Goal: Information Seeking & Learning: Learn about a topic

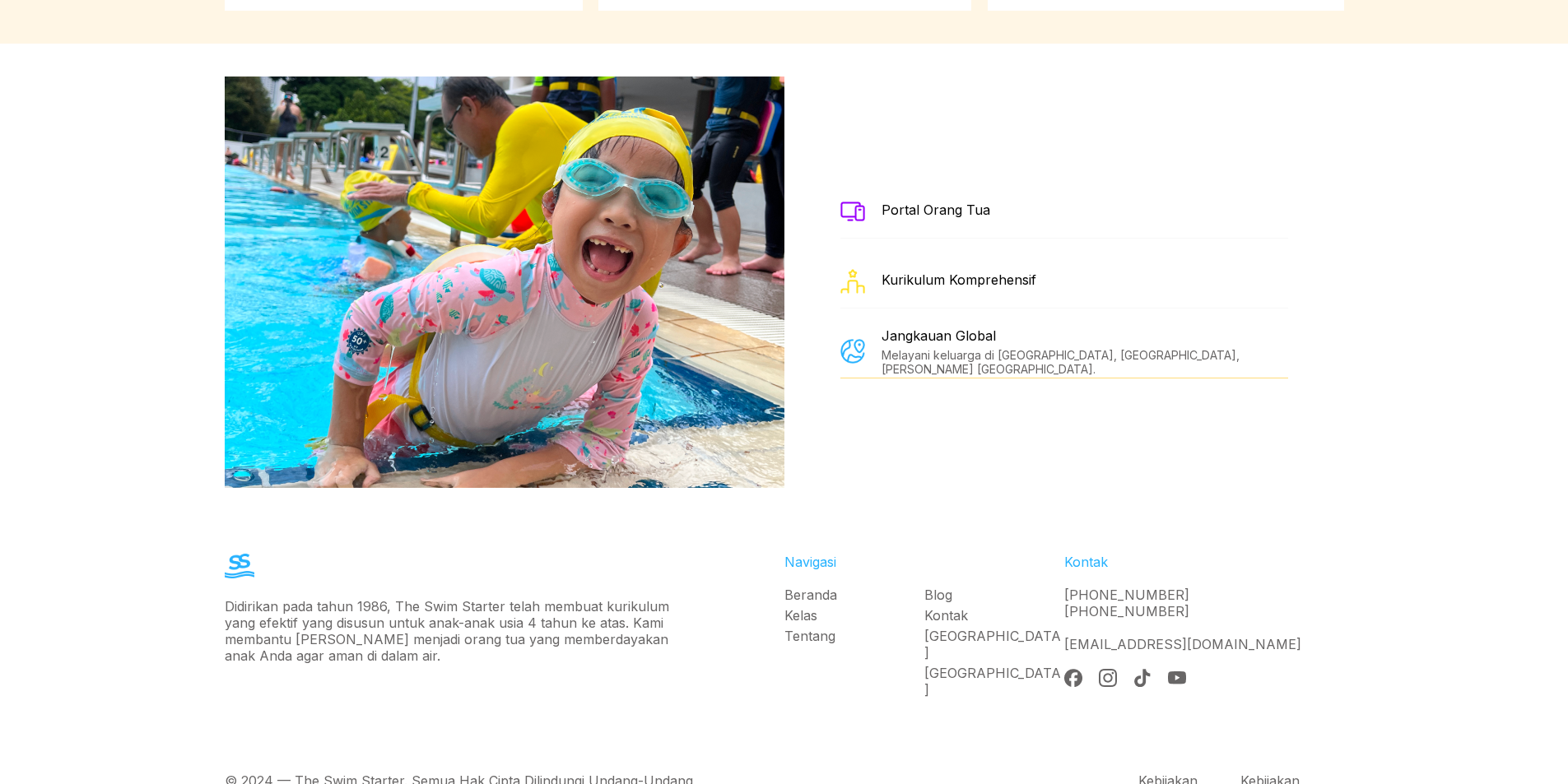
scroll to position [2984, 0]
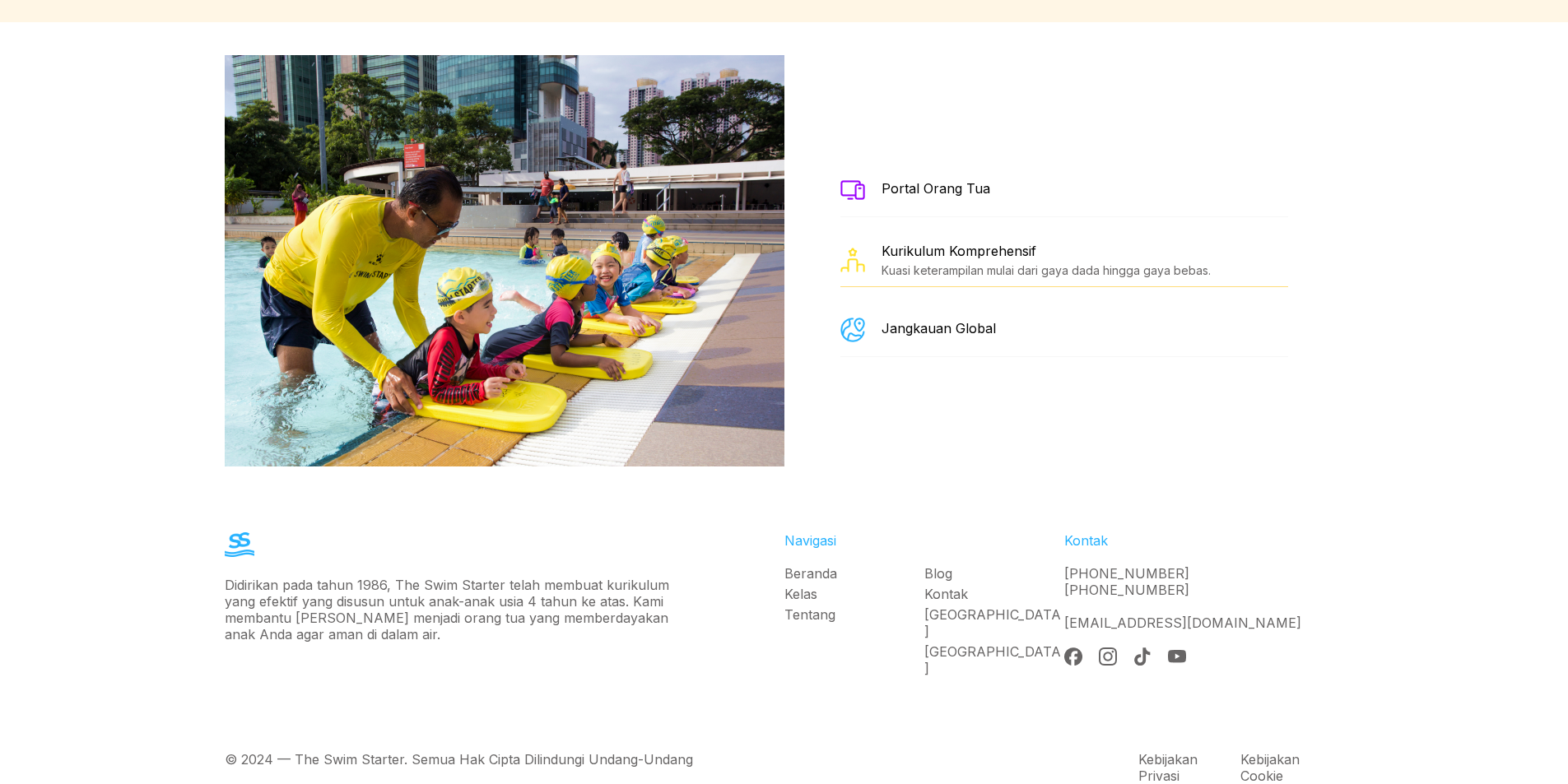
drag, startPoint x: 1168, startPoint y: 542, endPoint x: 1177, endPoint y: 502, distance: 41.0
click at [1205, 499] on div "Didirikan pada tahun 1986, The Swim Starter telah membuat kurikulum yang efekti…" at bounding box center [784, 609] width 1185 height 219
click at [1168, 566] on link "+62 856-7872-804" at bounding box center [1126, 574] width 125 height 17
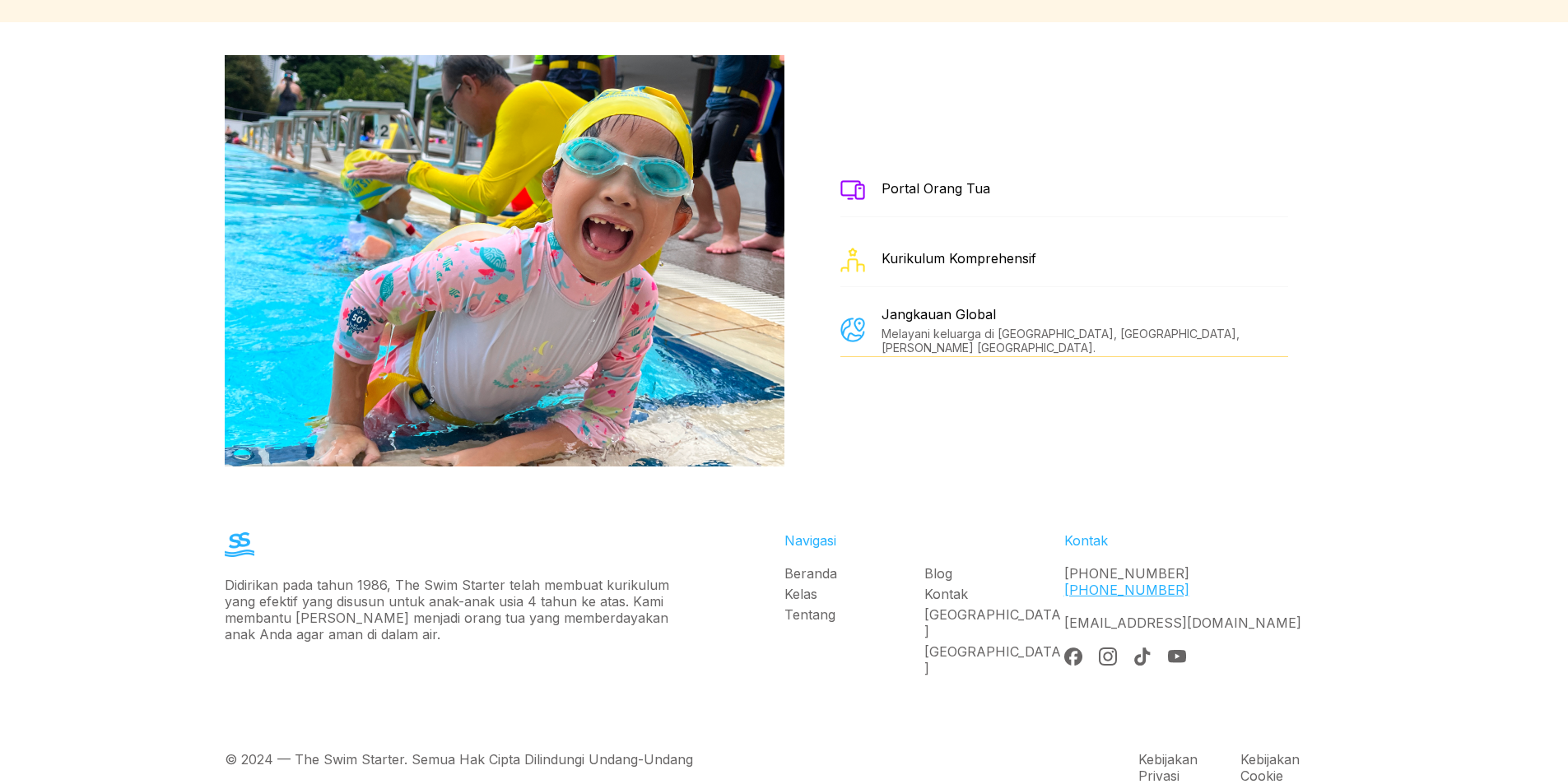
click at [1147, 581] on link "+62 856-7872-804" at bounding box center [1126, 589] width 125 height 17
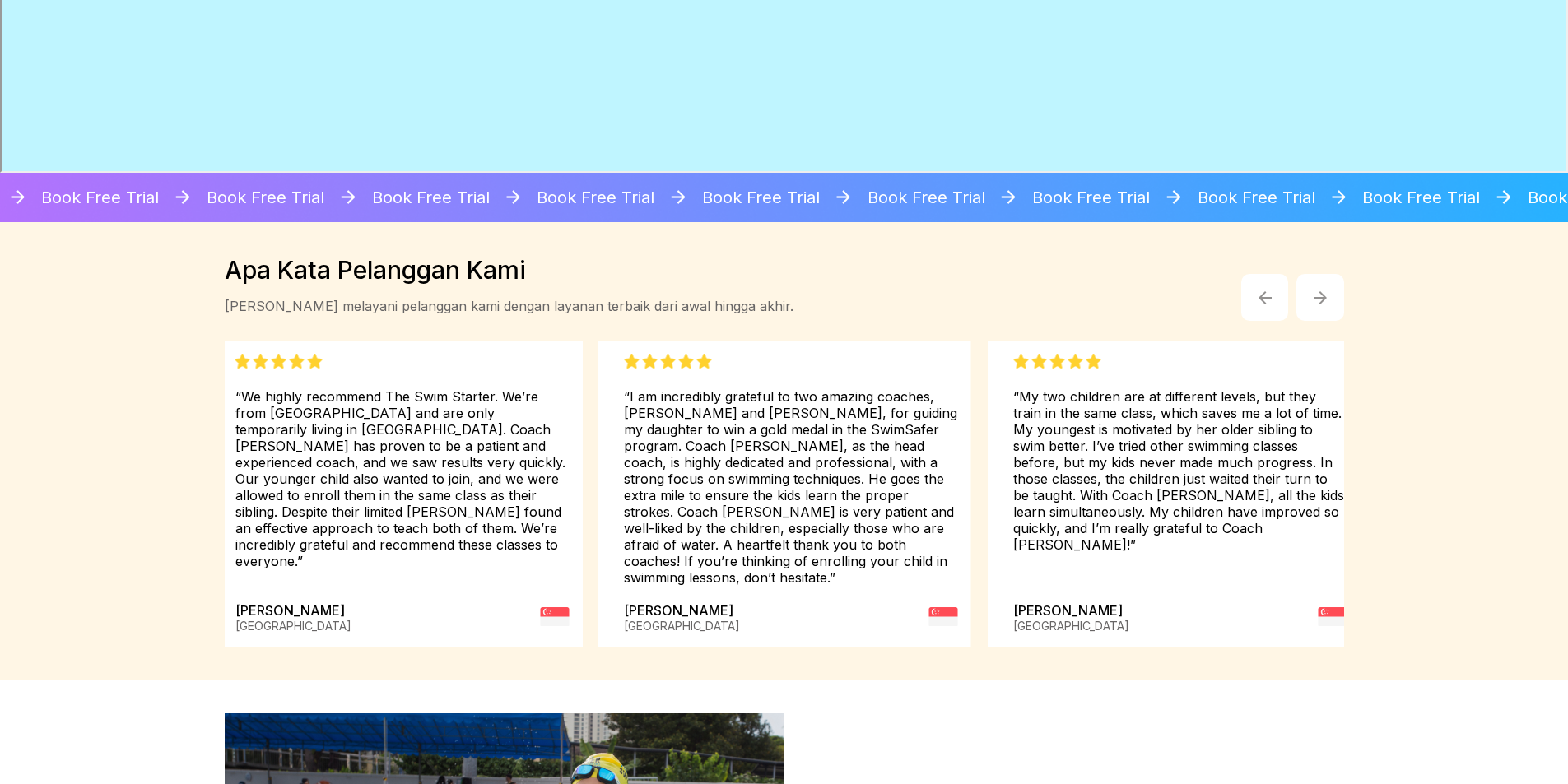
scroll to position [2079, 0]
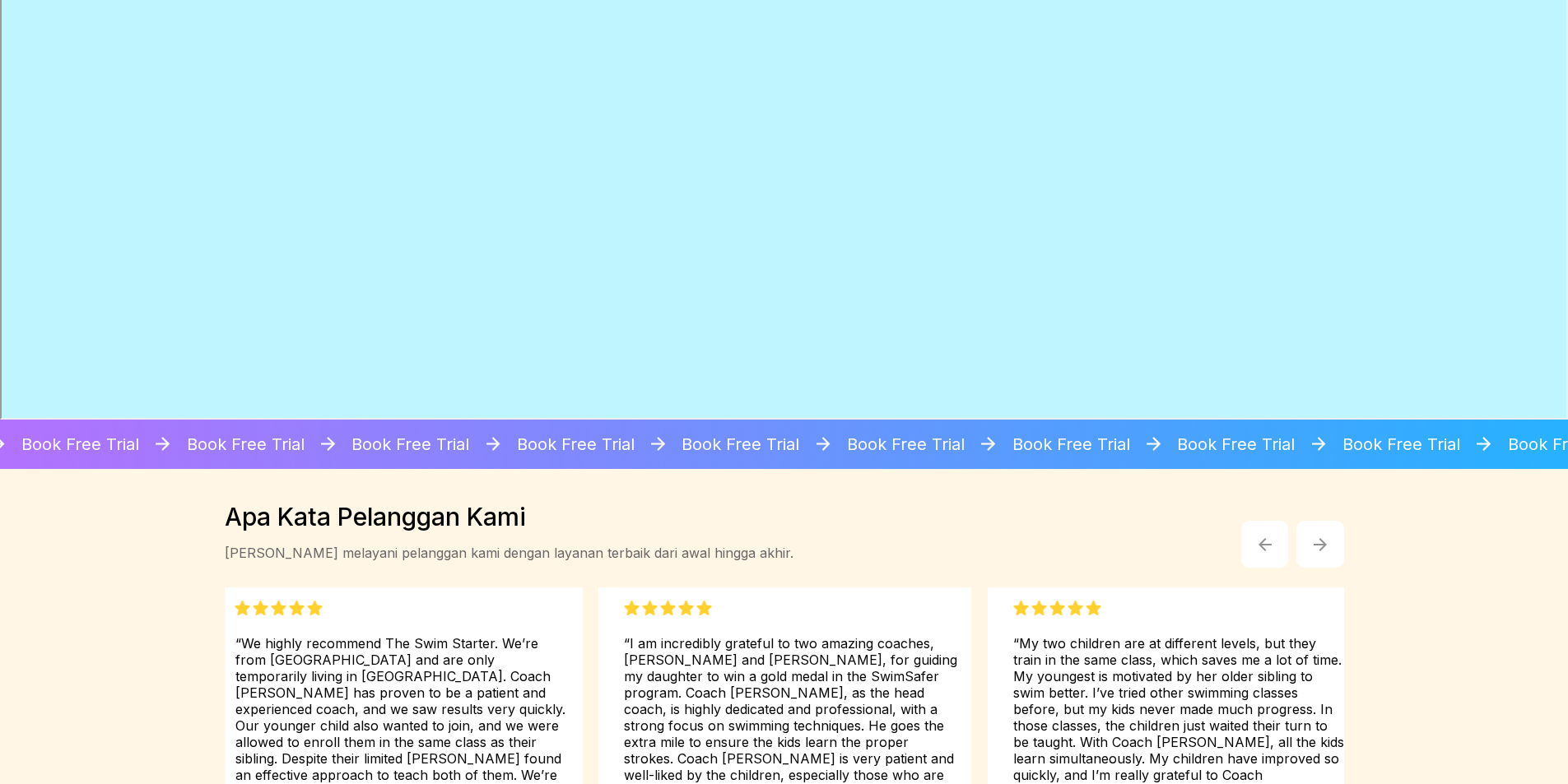
click at [1308, 528] on button "button" at bounding box center [1320, 545] width 48 height 48
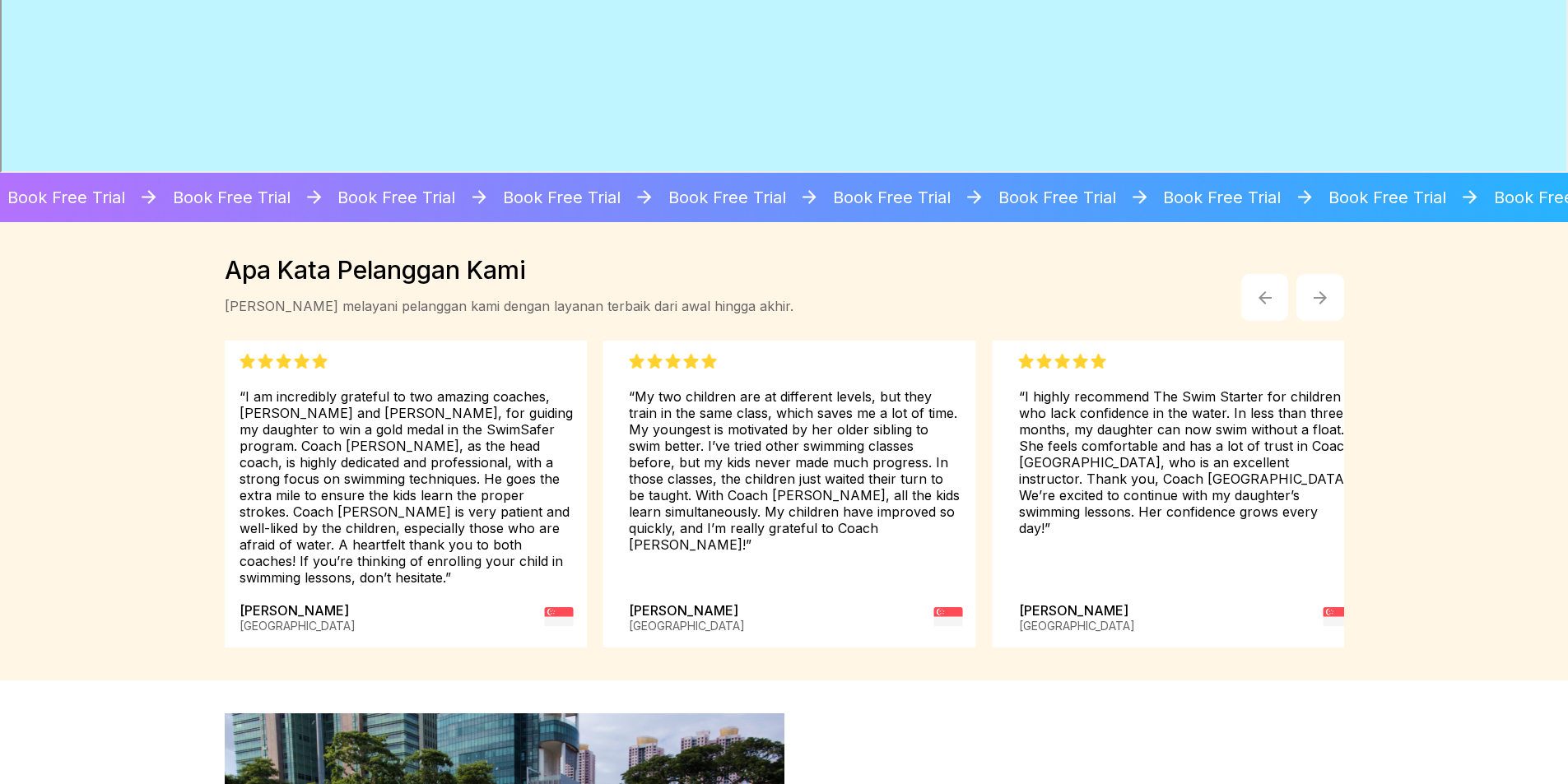
scroll to position [2408, 0]
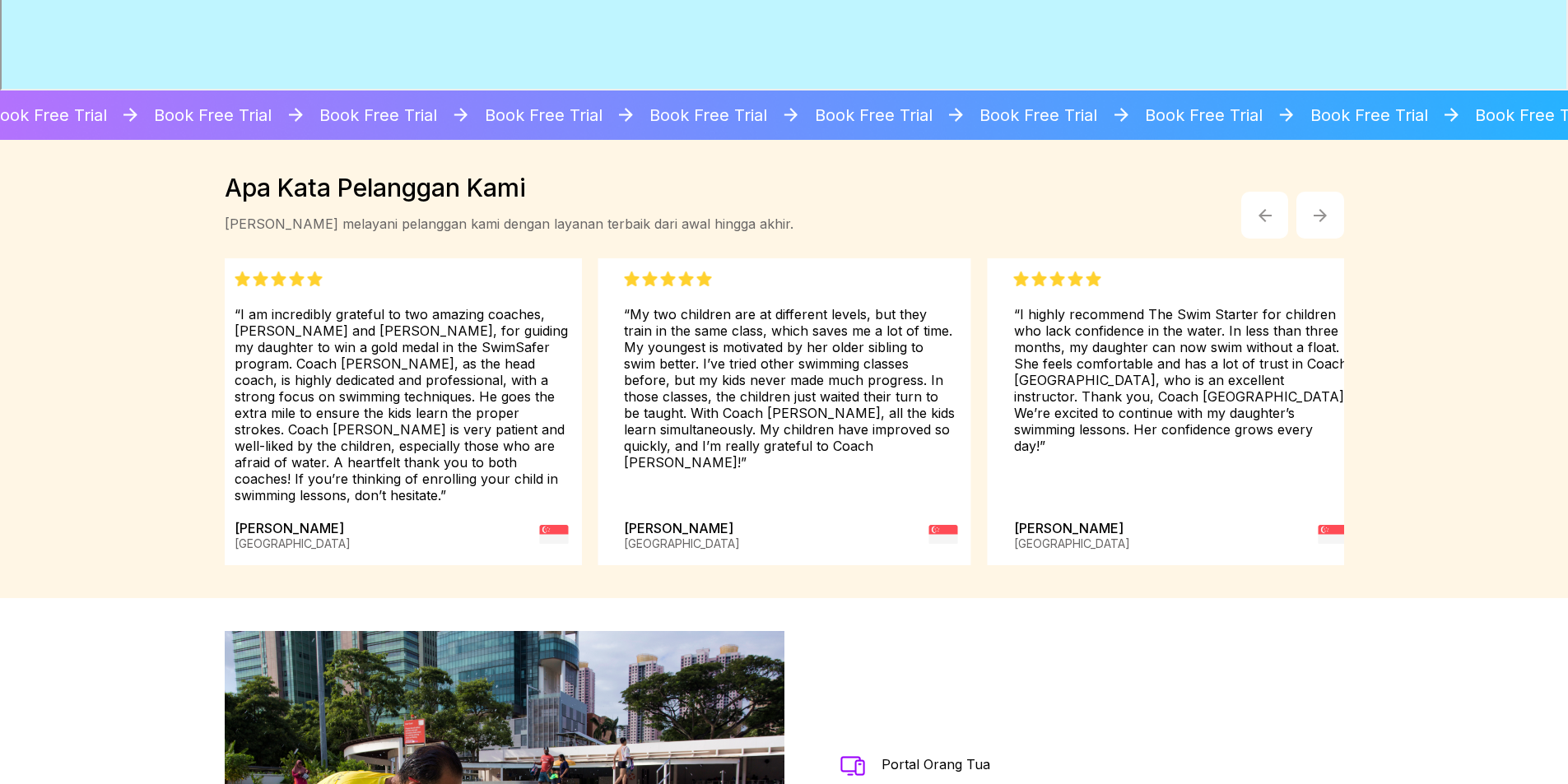
click at [1319, 208] on button "button" at bounding box center [1320, 216] width 48 height 48
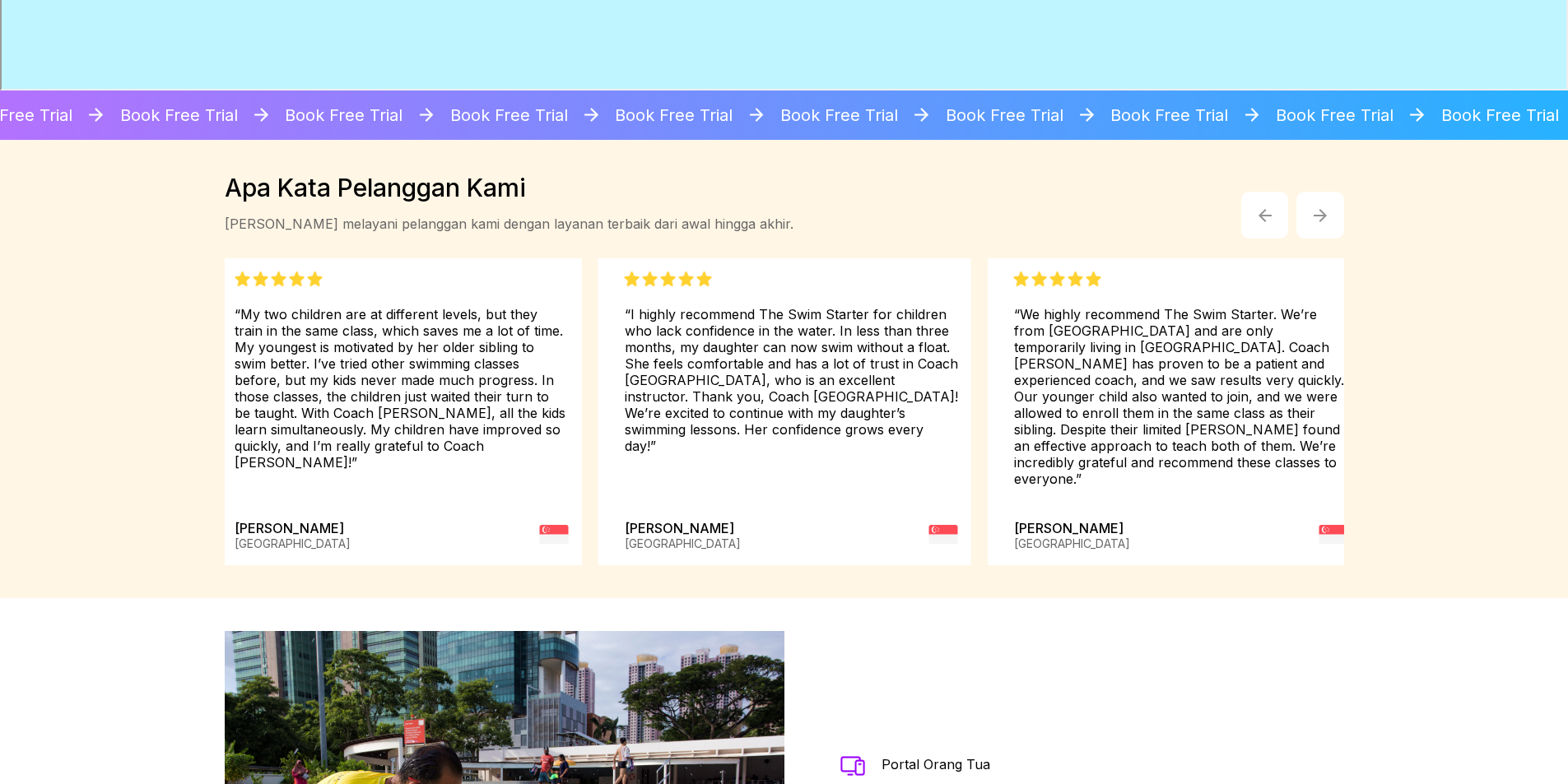
click at [1319, 208] on button "button" at bounding box center [1320, 216] width 48 height 48
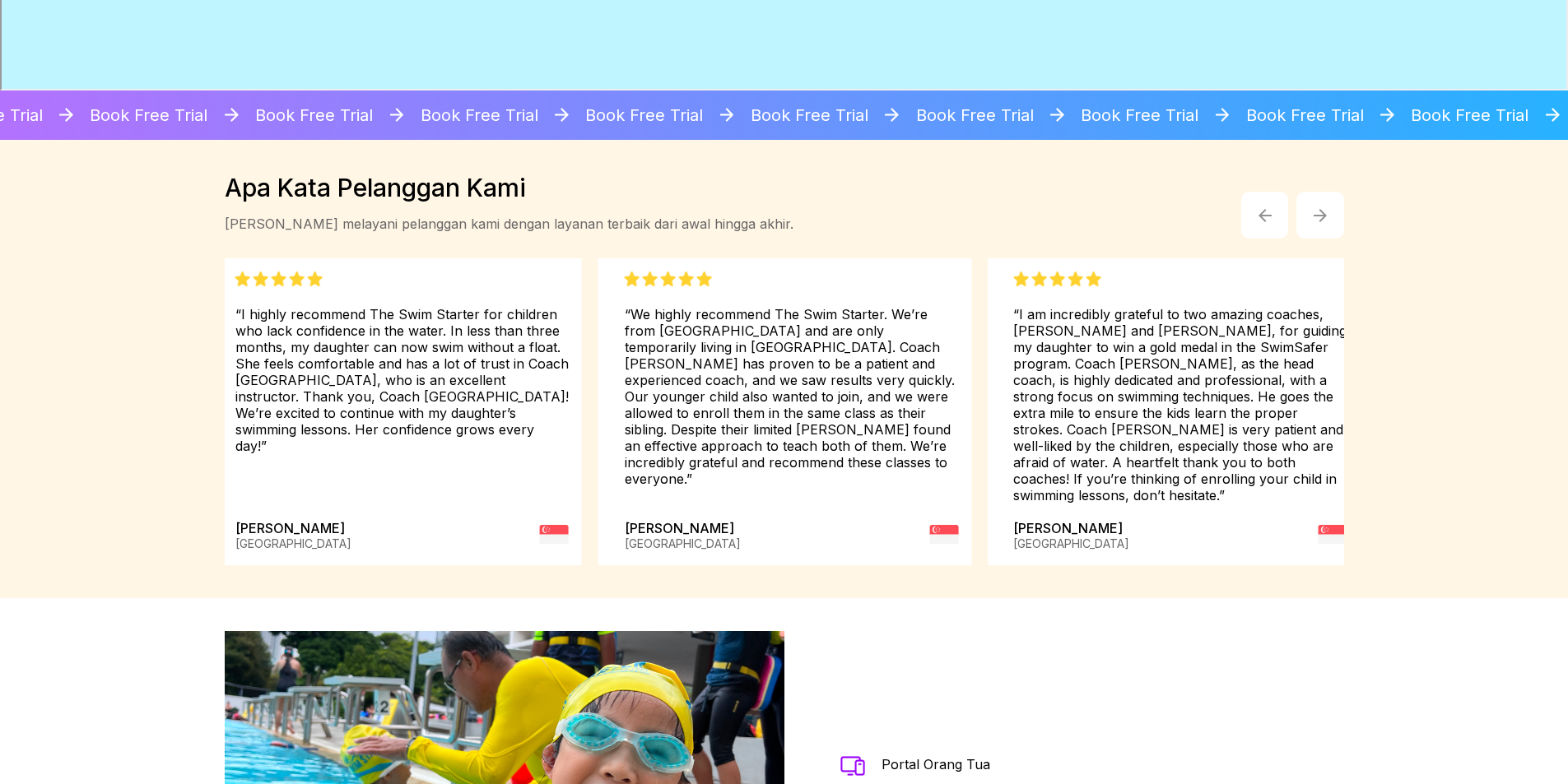
click at [1319, 208] on button "button" at bounding box center [1320, 216] width 48 height 48
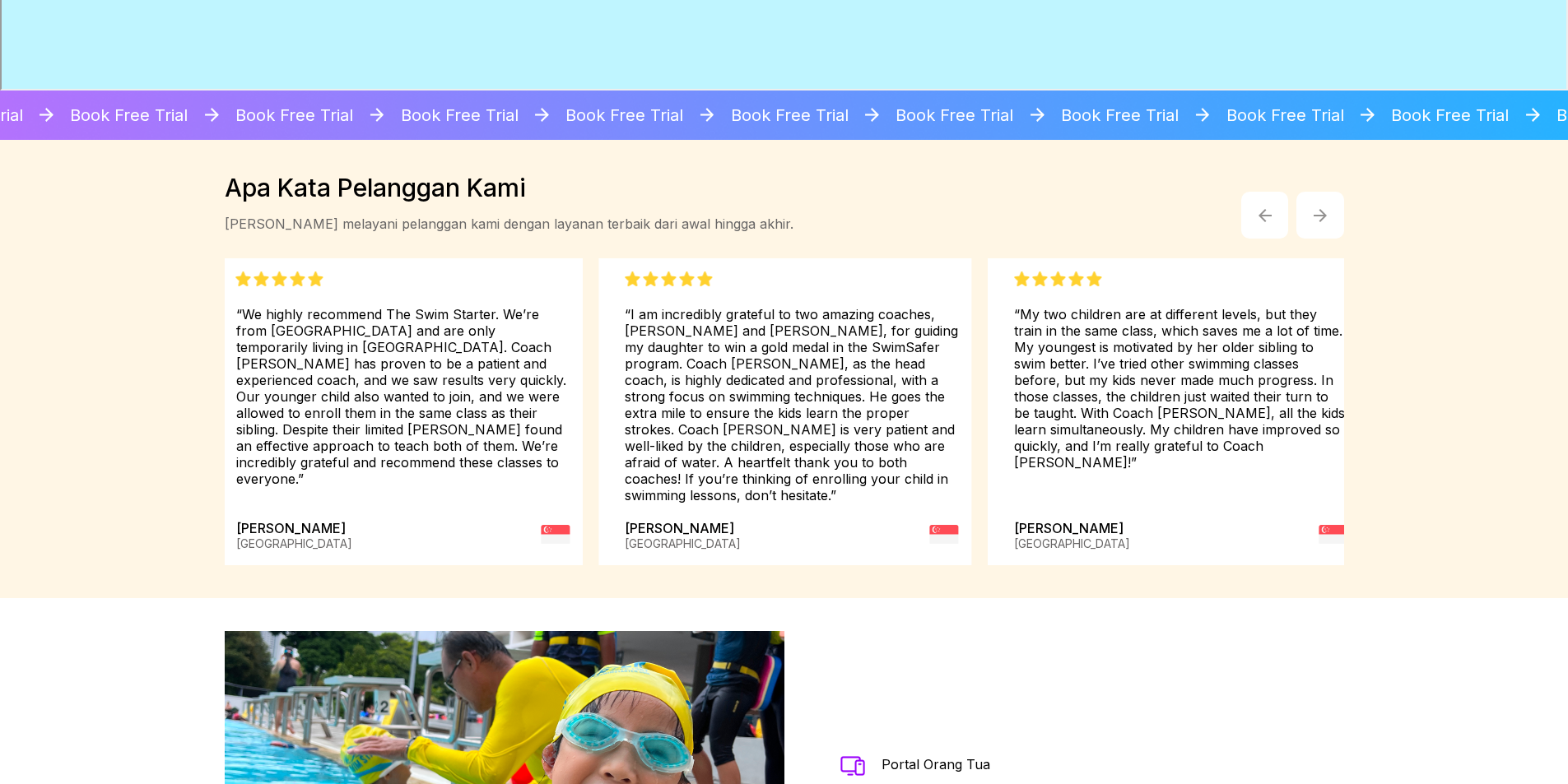
click at [1319, 208] on button "button" at bounding box center [1320, 216] width 48 height 48
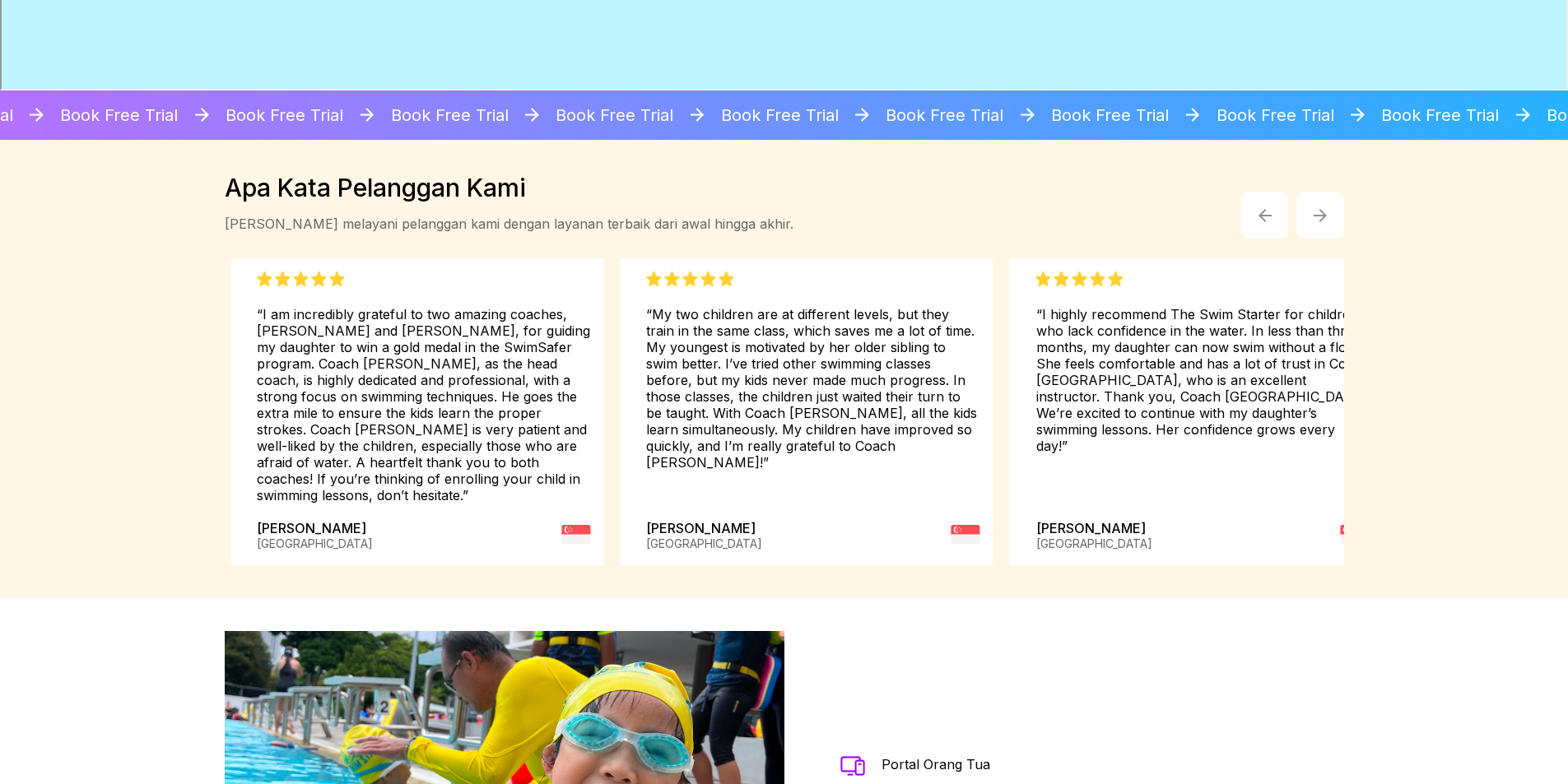
click at [1427, 301] on div "Apa Kata Pelanggan Kami Kami bangga melayani pelanggan kami dengan layanan terb…" at bounding box center [784, 368] width 1568 height 458
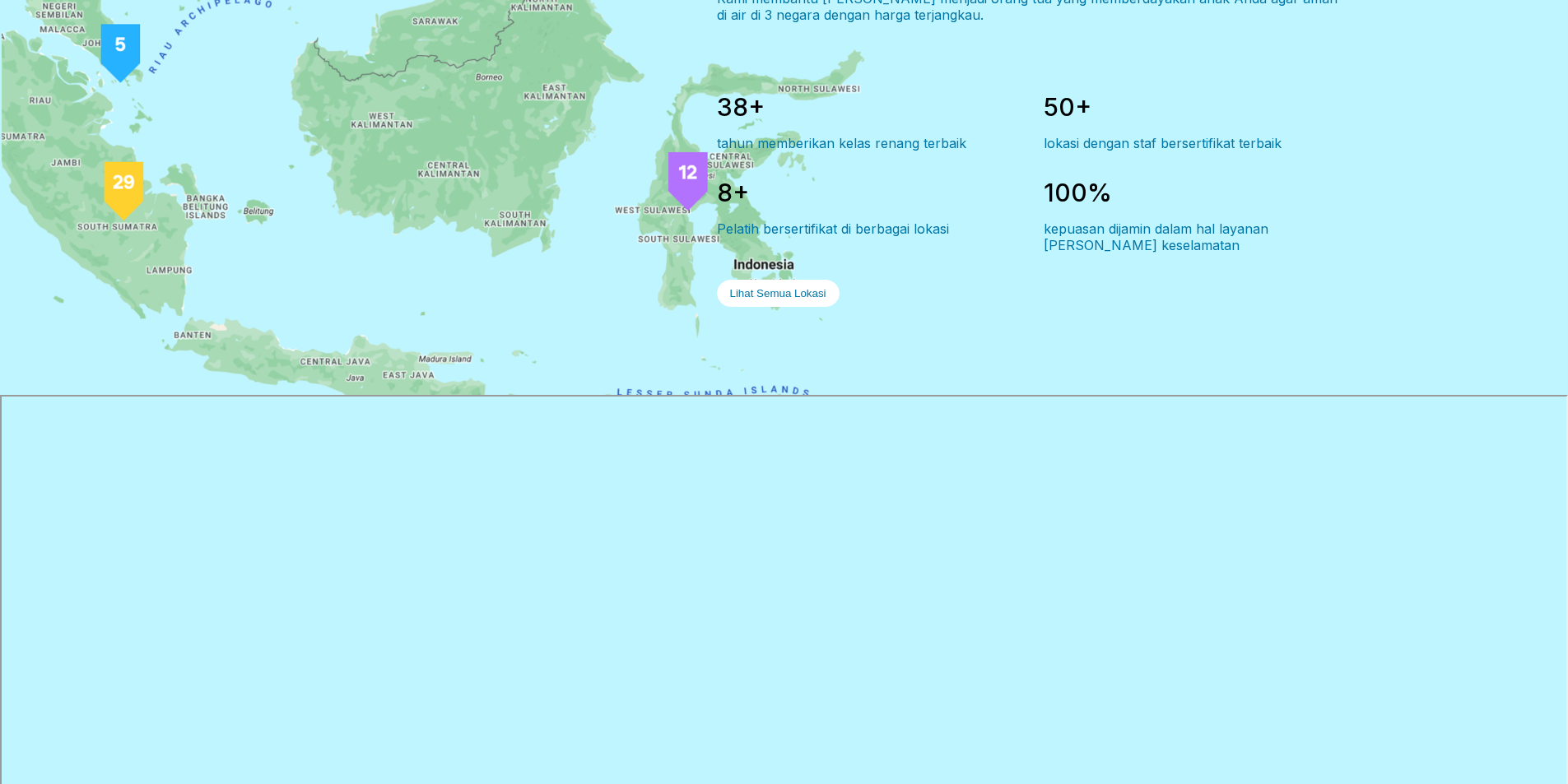
scroll to position [1338, 0]
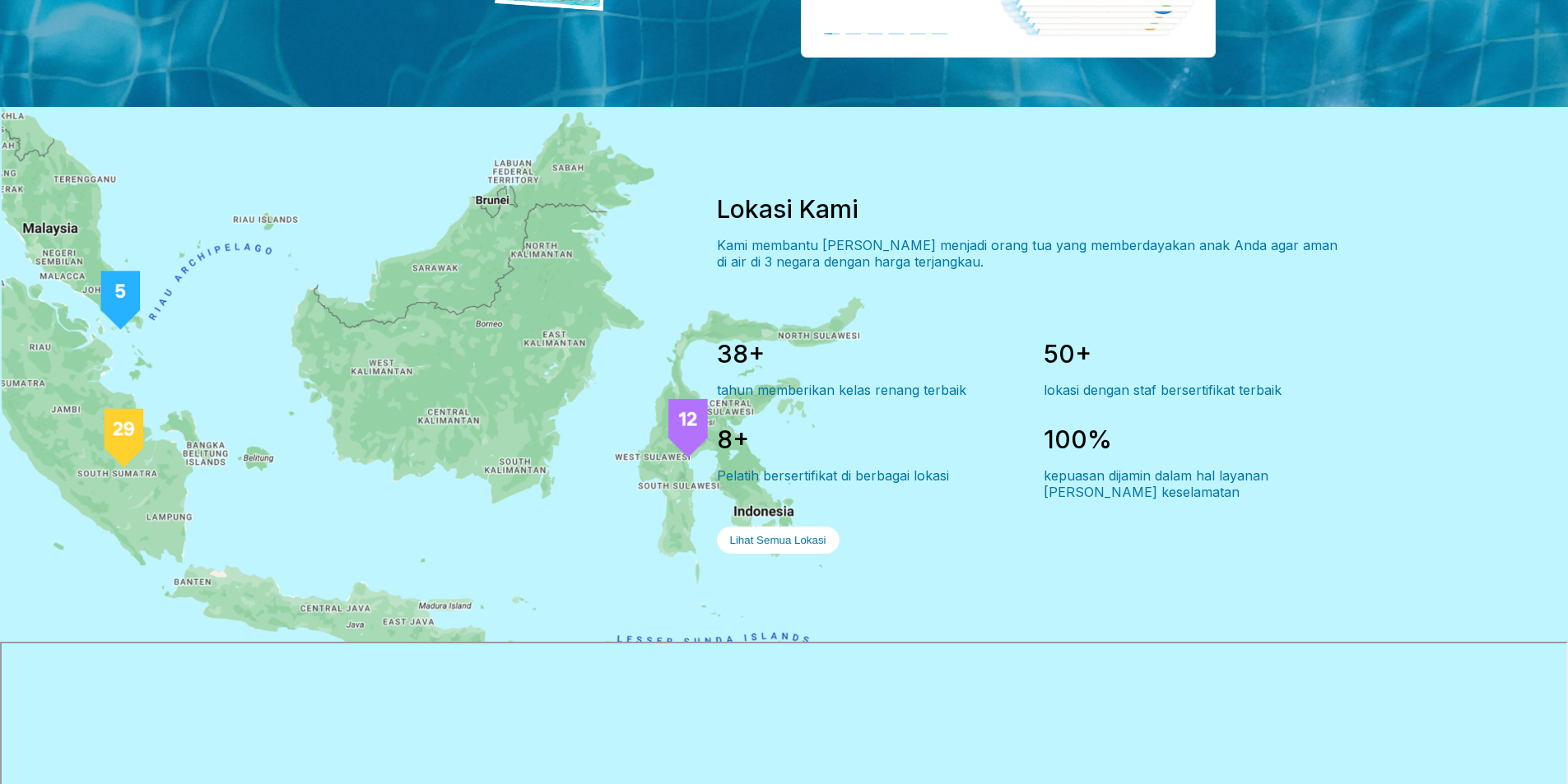
drag, startPoint x: 781, startPoint y: 523, endPoint x: 552, endPoint y: 518, distance: 229.1
click at [550, 519] on div "Lokasi Kami Kami membantu Anda menjadi orang tua yang memberdayakan anak Anda a…" at bounding box center [784, 375] width 1185 height 535
click at [801, 526] on button "Lihat Semua Lokasi" at bounding box center [778, 540] width 122 height 27
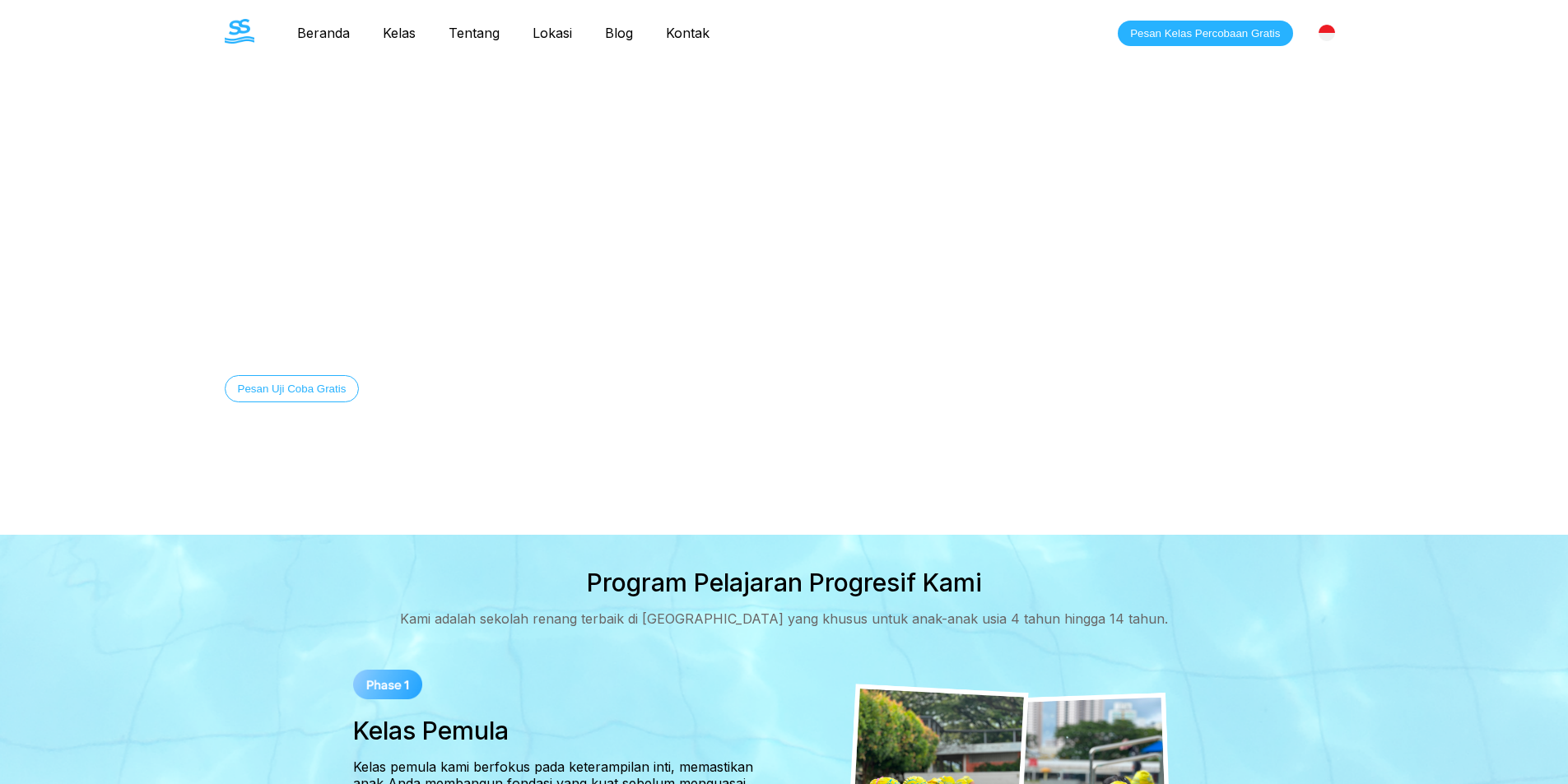
click at [1184, 31] on button "Pesan Kelas Percobaan Gratis" at bounding box center [1205, 33] width 175 height 25
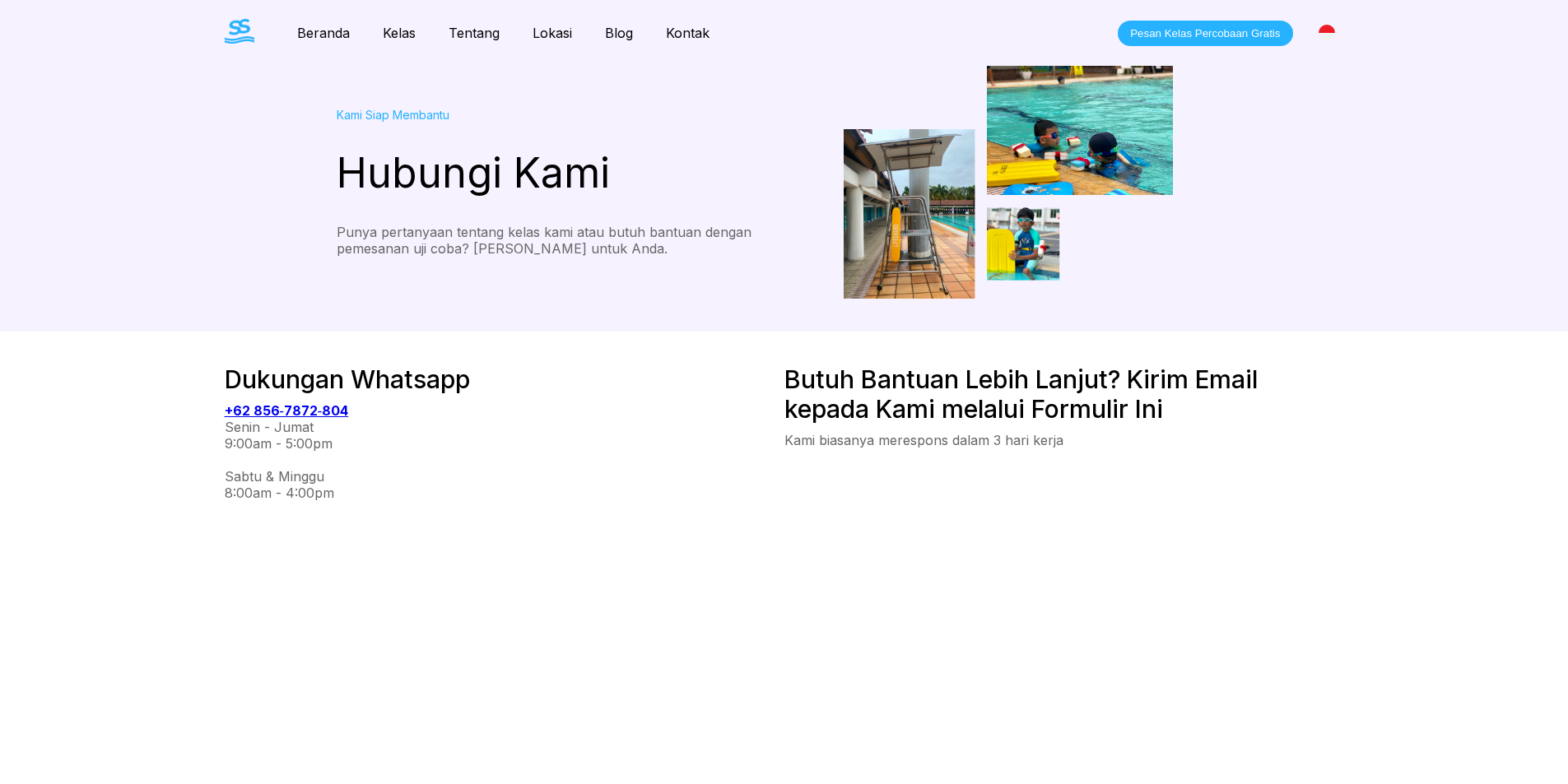
click at [392, 36] on link "Kelas" at bounding box center [398, 32] width 65 height 17
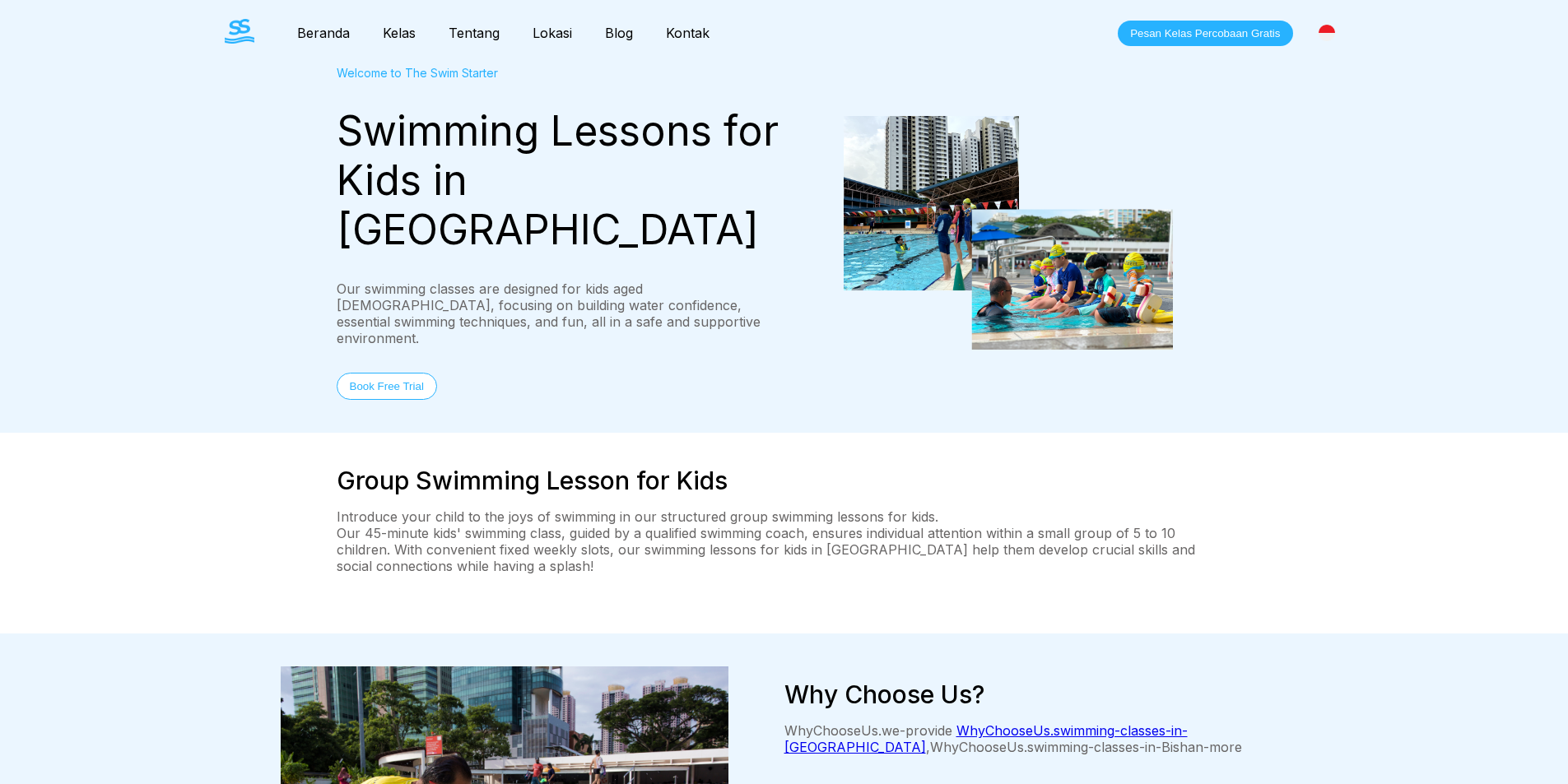
click at [225, 32] on img at bounding box center [239, 31] width 30 height 24
